Goal: Information Seeking & Learning: Learn about a topic

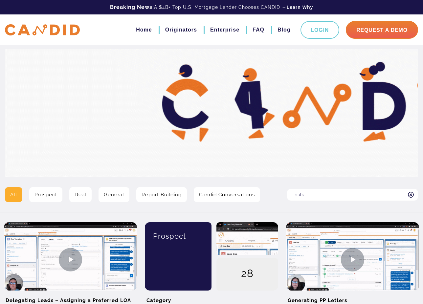
type input "bulk"
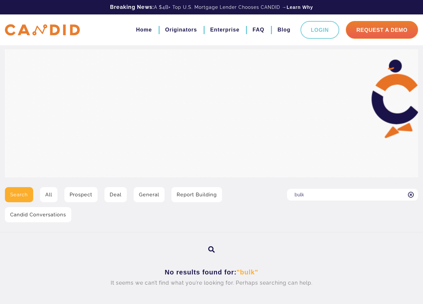
click at [322, 193] on input "bulk" at bounding box center [352, 195] width 131 height 12
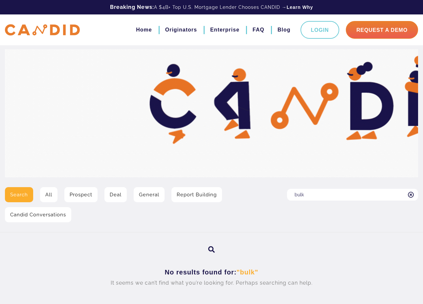
click at [322, 193] on input "bulk" at bounding box center [352, 195] width 131 height 12
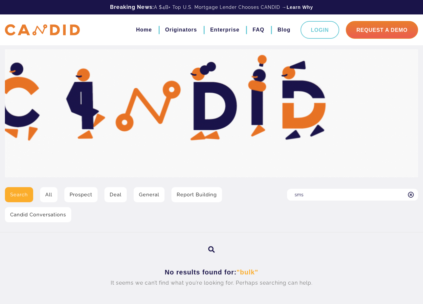
type input "sms"
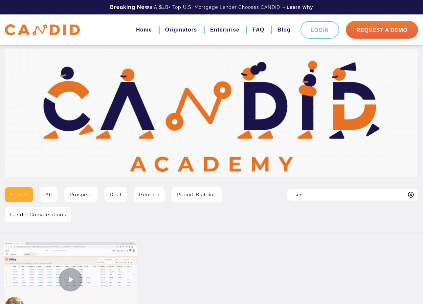
scroll to position [70, 0]
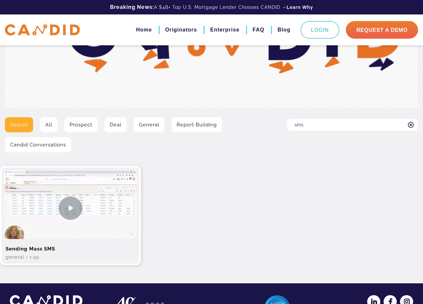
click at [75, 213] on img at bounding box center [70, 208] width 133 height 75
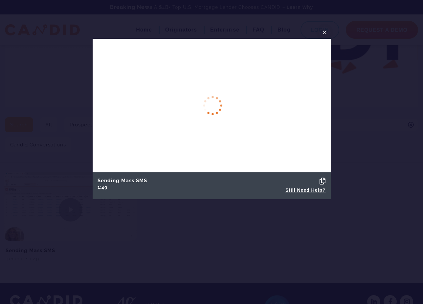
click at [321, 182] on icon at bounding box center [322, 181] width 6 height 7
